Goal: Find specific page/section: Find specific page/section

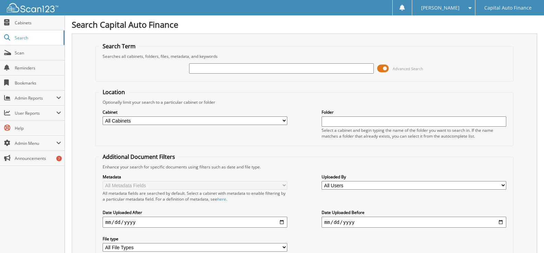
click at [206, 68] on input "text" at bounding box center [281, 68] width 185 height 10
type input "18366146"
click at [387, 67] on span at bounding box center [383, 68] width 12 height 10
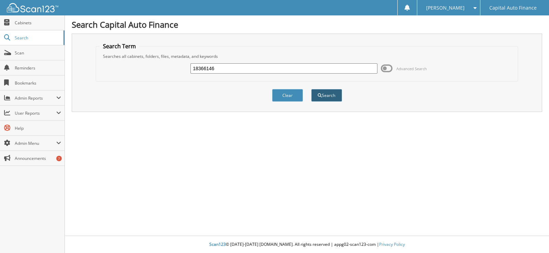
click at [320, 92] on button "Search" at bounding box center [326, 95] width 31 height 13
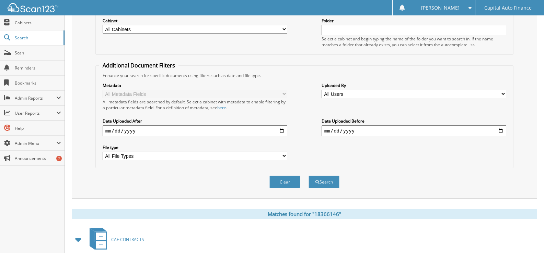
scroll to position [197, 0]
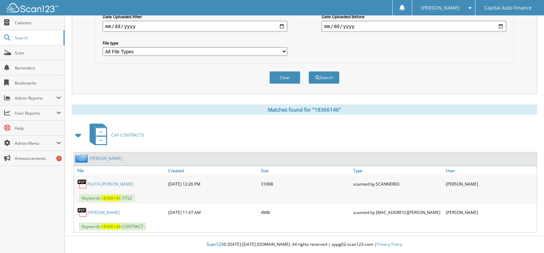
click at [109, 211] on link "PLATA-GONZALEZ, ERNESTO" at bounding box center [103, 213] width 32 height 6
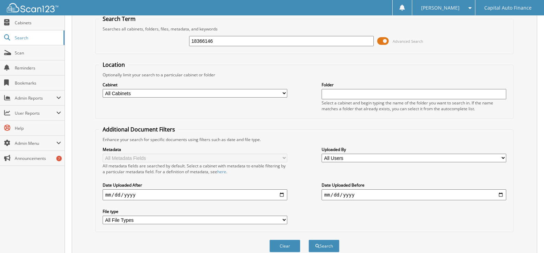
scroll to position [0, 0]
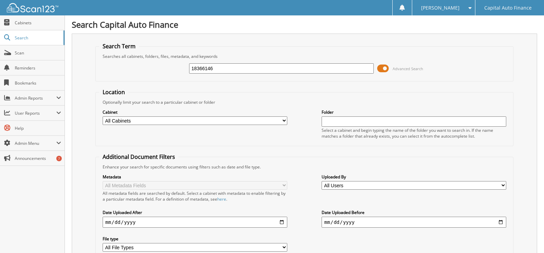
drag, startPoint x: 221, startPoint y: 70, endPoint x: 187, endPoint y: 70, distance: 34.0
click at [187, 70] on div "18366146 Advanced Search" at bounding box center [304, 68] width 410 height 19
type input "18384944"
click at [386, 69] on span at bounding box center [383, 68] width 12 height 10
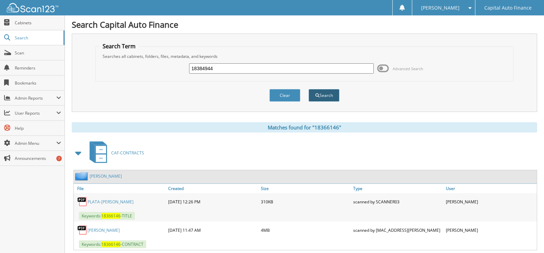
click at [323, 95] on button "Search" at bounding box center [323, 95] width 31 height 13
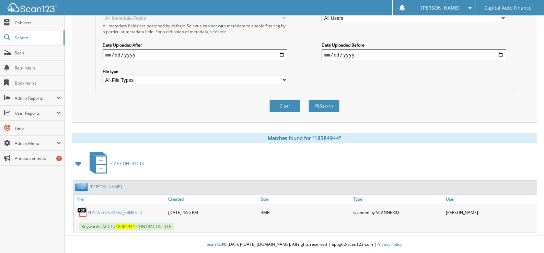
click at [109, 212] on link "PLATA-GONZALEZ_ERNESTO" at bounding box center [114, 213] width 55 height 6
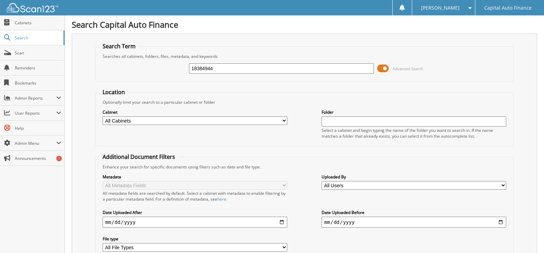
drag, startPoint x: 218, startPoint y: 69, endPoint x: 189, endPoint y: 70, distance: 29.2
click at [189, 70] on div "18384944 Advanced Search" at bounding box center [304, 68] width 410 height 19
type input "18381110"
click at [382, 68] on span at bounding box center [383, 68] width 12 height 10
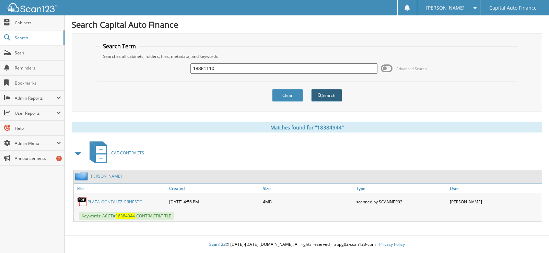
click at [333, 92] on button "Search" at bounding box center [326, 95] width 31 height 13
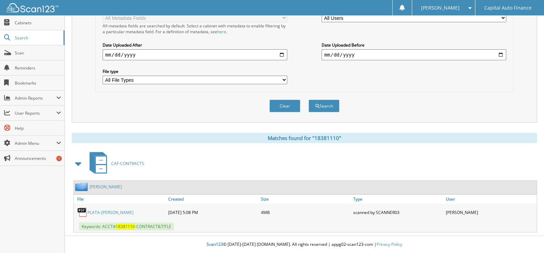
click at [113, 214] on link "PLATA-[PERSON_NAME]" at bounding box center [110, 213] width 46 height 6
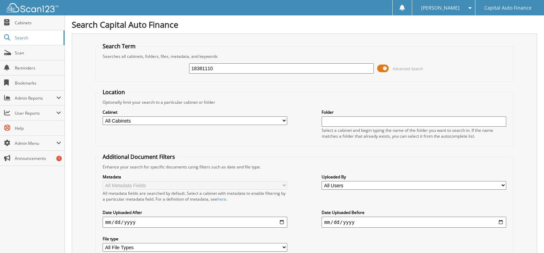
drag, startPoint x: 221, startPoint y: 69, endPoint x: 175, endPoint y: 68, distance: 46.0
click at [175, 68] on div "18381110 Advanced Search" at bounding box center [304, 68] width 410 height 19
type input "18371120"
click at [386, 67] on span at bounding box center [383, 68] width 12 height 10
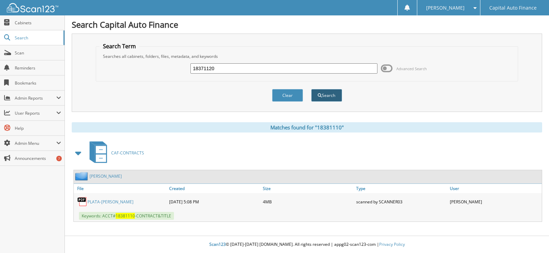
click at [326, 97] on button "Search" at bounding box center [326, 95] width 31 height 13
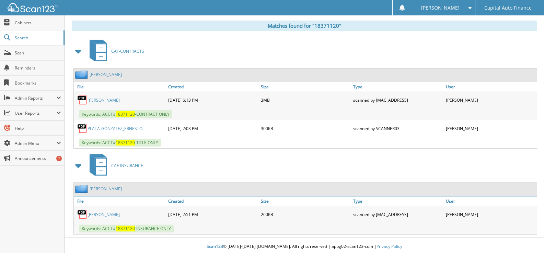
scroll to position [283, 0]
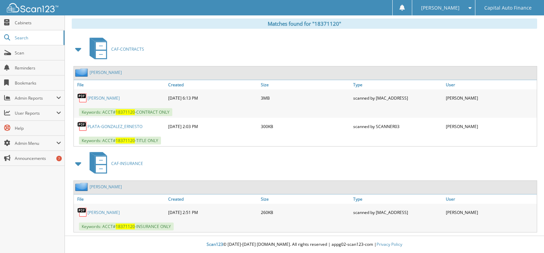
click at [111, 96] on link "[PERSON_NAME]" at bounding box center [103, 98] width 32 height 6
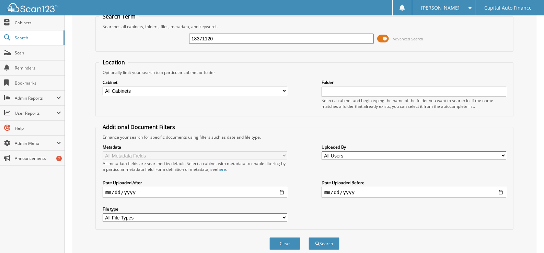
scroll to position [0, 0]
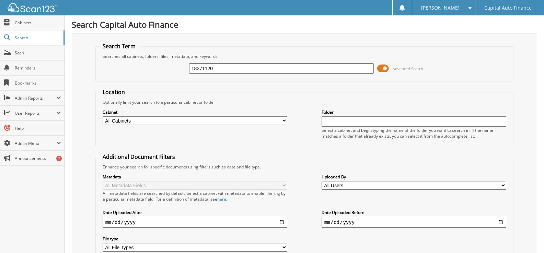
drag, startPoint x: 219, startPoint y: 69, endPoint x: 185, endPoint y: 69, distance: 34.0
click at [185, 69] on div "18371120 Advanced Search" at bounding box center [304, 68] width 410 height 19
type input "18364098"
click at [387, 66] on span at bounding box center [383, 68] width 12 height 10
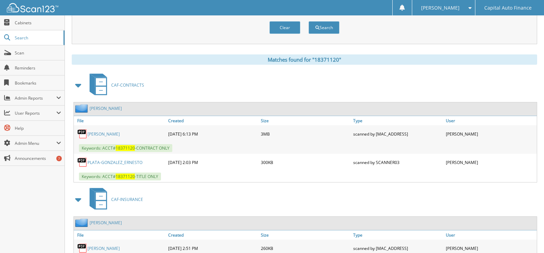
scroll to position [103, 0]
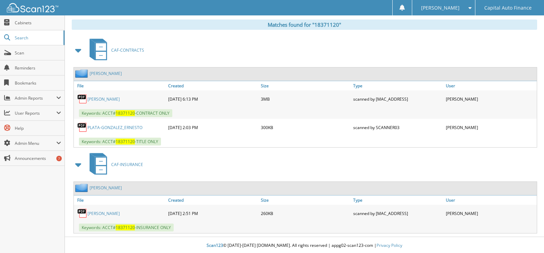
click at [120, 97] on link "[PERSON_NAME]" at bounding box center [103, 99] width 32 height 6
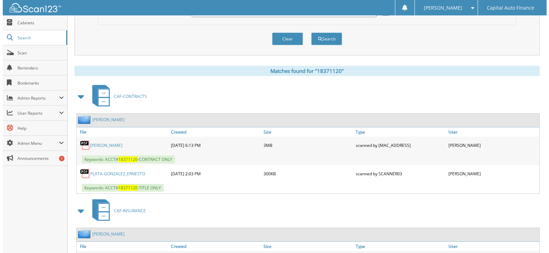
scroll to position [0, 0]
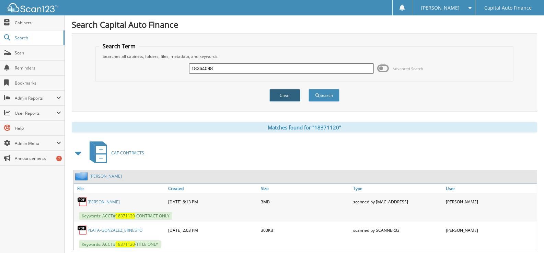
drag, startPoint x: 280, startPoint y: 95, endPoint x: 278, endPoint y: 91, distance: 4.3
click at [280, 95] on button "Clear" at bounding box center [284, 95] width 31 height 13
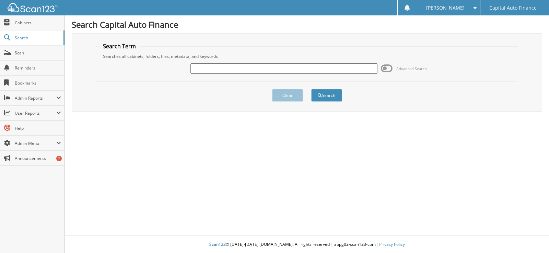
click at [224, 69] on input "text" at bounding box center [283, 68] width 187 height 10
type input "18364098"
click at [336, 95] on button "Search" at bounding box center [326, 95] width 31 height 13
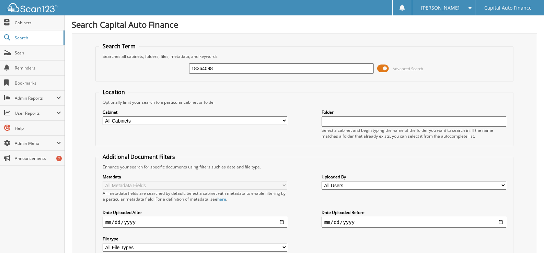
click at [382, 66] on span at bounding box center [383, 68] width 12 height 10
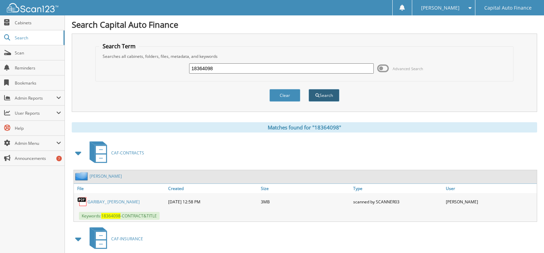
click at [321, 95] on button "Search" at bounding box center [323, 95] width 31 height 13
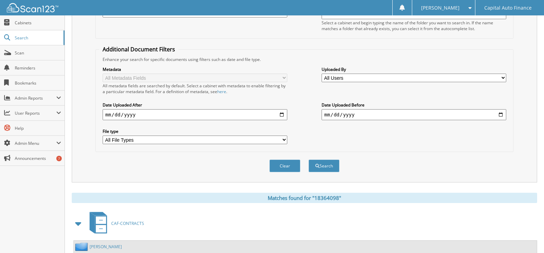
scroll to position [206, 0]
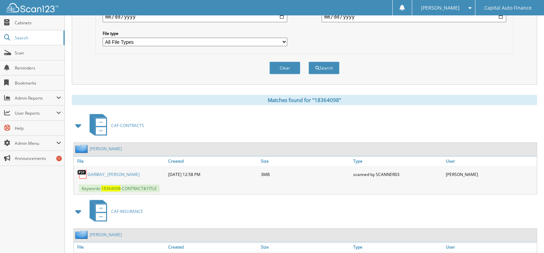
click at [108, 176] on link "GARIBAY_ MARIA" at bounding box center [113, 175] width 52 height 6
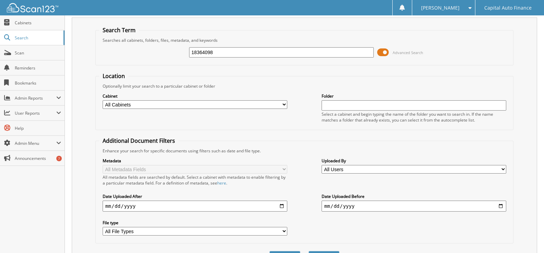
scroll to position [0, 0]
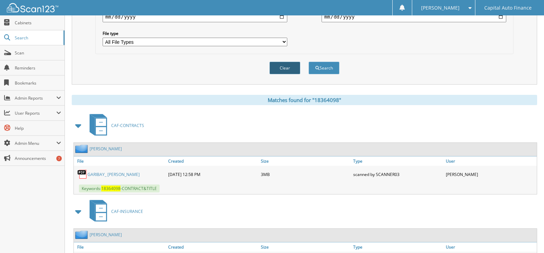
click at [277, 65] on button "Clear" at bounding box center [284, 68] width 31 height 13
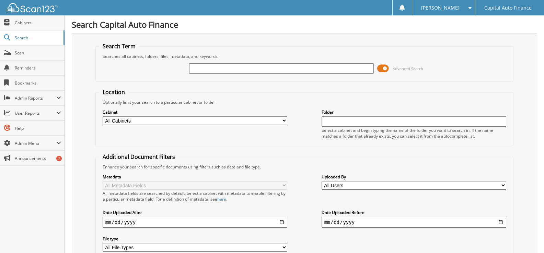
click at [208, 69] on input "text" at bounding box center [281, 68] width 185 height 10
type input "18371557"
click at [384, 64] on span at bounding box center [383, 68] width 12 height 10
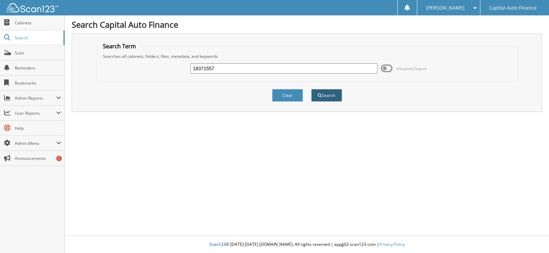
click at [335, 96] on button "Search" at bounding box center [326, 95] width 31 height 13
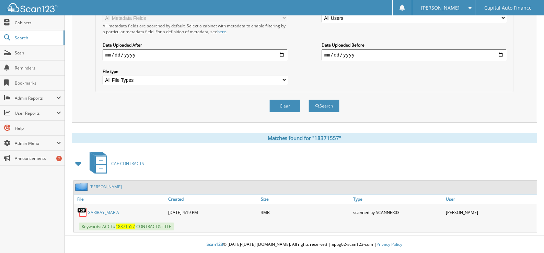
click at [99, 213] on link "GARIBAY_MARIA" at bounding box center [103, 213] width 32 height 6
